Goal: Task Accomplishment & Management: Complete application form

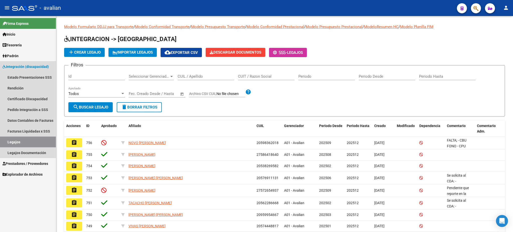
click at [14, 66] on span "Integración (discapacidad)" at bounding box center [26, 67] width 46 height 6
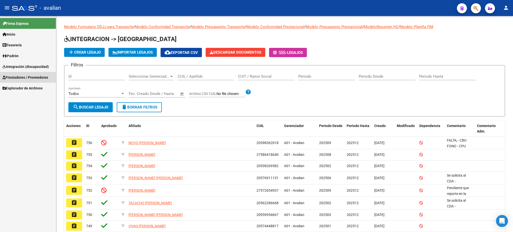
click at [19, 76] on span "Prestadores / Proveedores" at bounding box center [26, 78] width 46 height 6
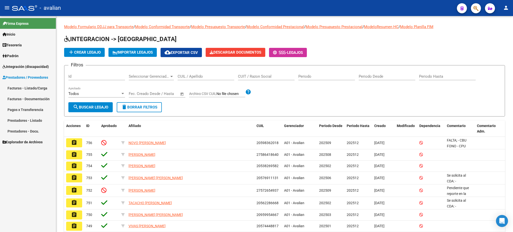
click at [20, 84] on link "Facturas - Listado/Carga" at bounding box center [28, 88] width 56 height 11
click at [23, 88] on link "Facturas - Listado/Carga" at bounding box center [28, 88] width 56 height 11
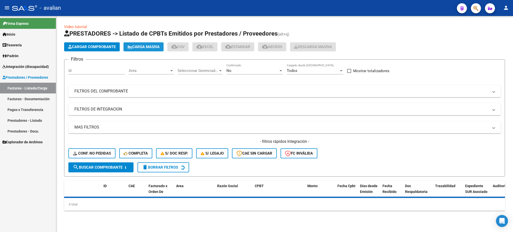
click at [141, 47] on span "Carga Masiva" at bounding box center [144, 47] width 32 height 5
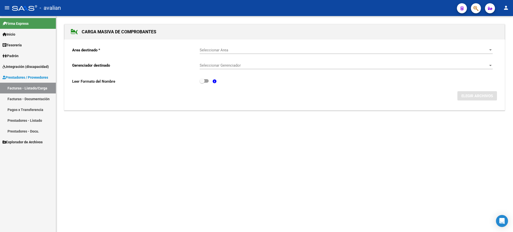
click at [217, 47] on div "Seleccionar Area Seleccionar Area" at bounding box center [346, 48] width 293 height 11
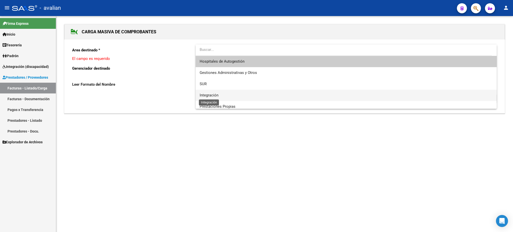
click at [217, 94] on span "Integración" at bounding box center [209, 95] width 19 height 5
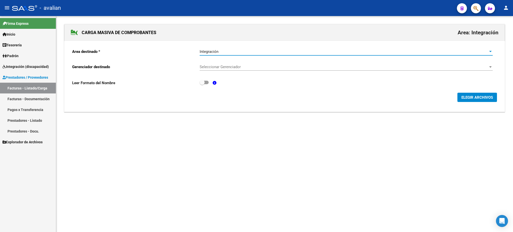
click at [242, 65] on span "Seleccionar Gerenciador" at bounding box center [344, 67] width 289 height 5
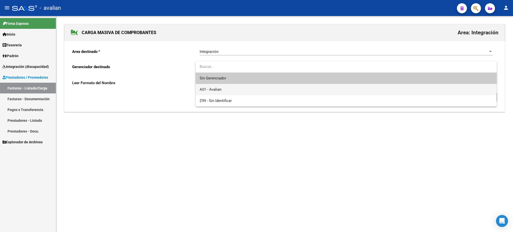
click at [222, 87] on span "A01 - Avalian" at bounding box center [346, 89] width 293 height 11
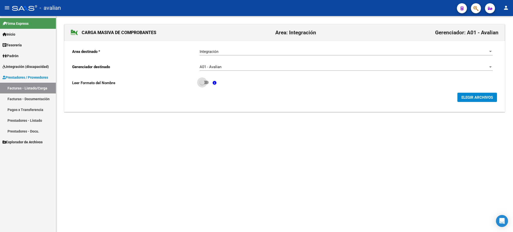
click at [206, 84] on span at bounding box center [204, 83] width 9 height 4
click at [202, 84] on input "checkbox" at bounding box center [202, 84] width 0 height 0
checkbox input "true"
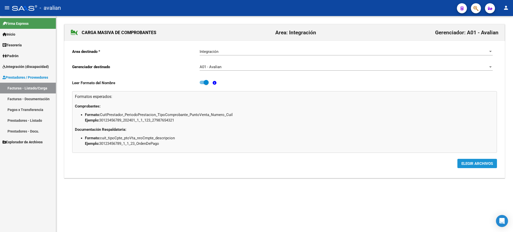
click at [476, 163] on span "ELEGIR ARCHIVOS" at bounding box center [478, 163] width 32 height 5
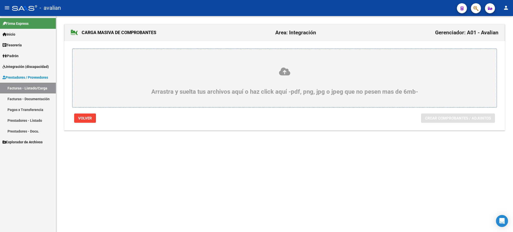
click at [285, 70] on icon at bounding box center [284, 71] width 400 height 9
click at [0, 0] on input "Arrastra y suelta tus archivos aquí o haz click aquí -pdf, png, jpg o jpeg que …" at bounding box center [0, 0] width 0 height 0
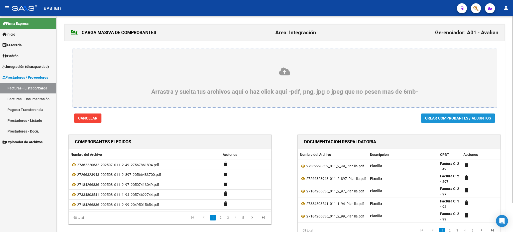
click at [434, 120] on span "Crear Comprobantes / Adjuntos" at bounding box center [458, 118] width 66 height 5
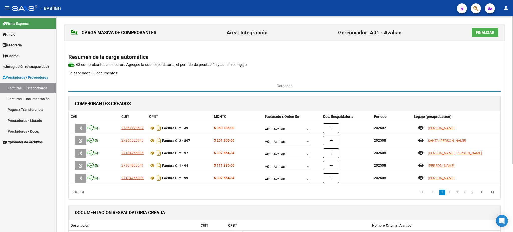
click at [488, 33] on span "Finalizar" at bounding box center [485, 32] width 19 height 5
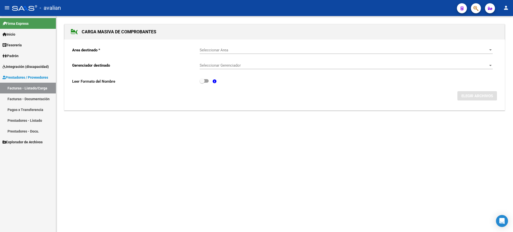
click at [20, 77] on span "Prestadores / Proveedores" at bounding box center [26, 78] width 46 height 6
